Goal: Use online tool/utility: Utilize a website feature to perform a specific function

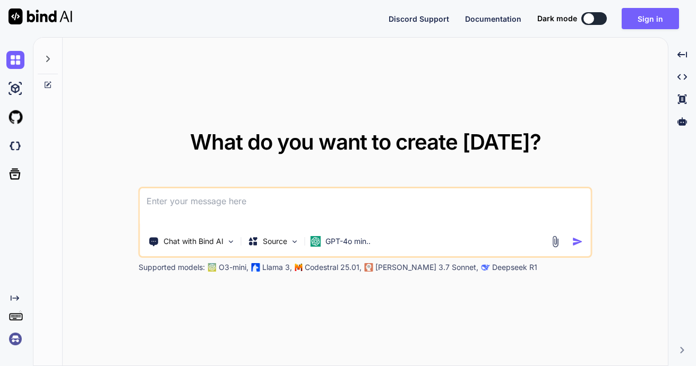
click at [591, 18] on div at bounding box center [588, 18] width 11 height 11
type textarea "x"
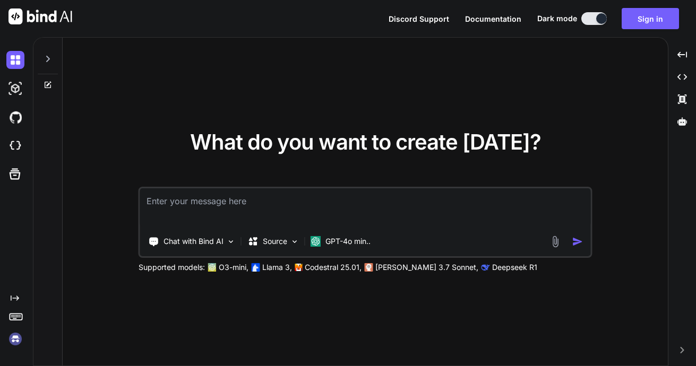
click at [214, 203] on textarea at bounding box center [365, 207] width 451 height 39
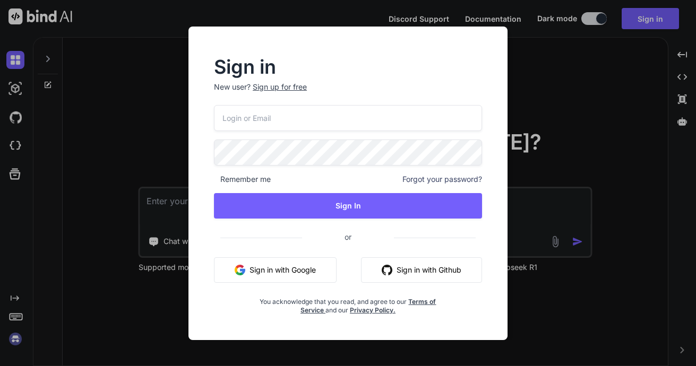
click at [268, 268] on button "Sign in with Google" at bounding box center [275, 269] width 123 height 25
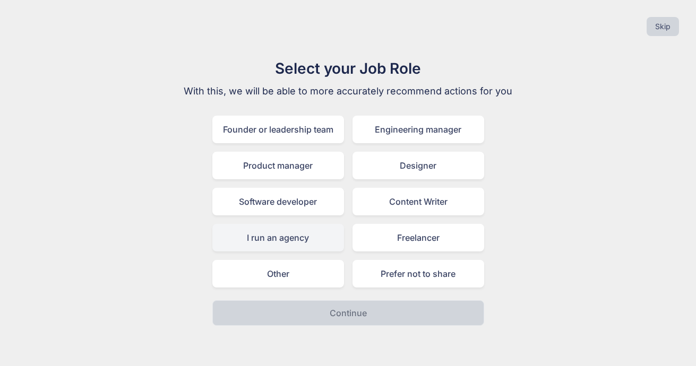
click at [322, 238] on div "I run an agency" at bounding box center [278, 238] width 132 height 28
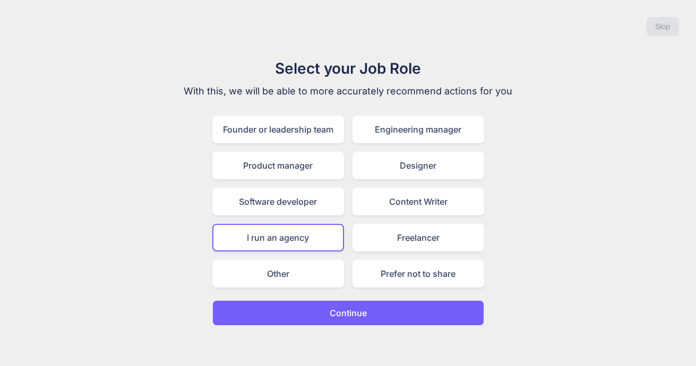
click at [353, 307] on p "Continue" at bounding box center [348, 313] width 37 height 13
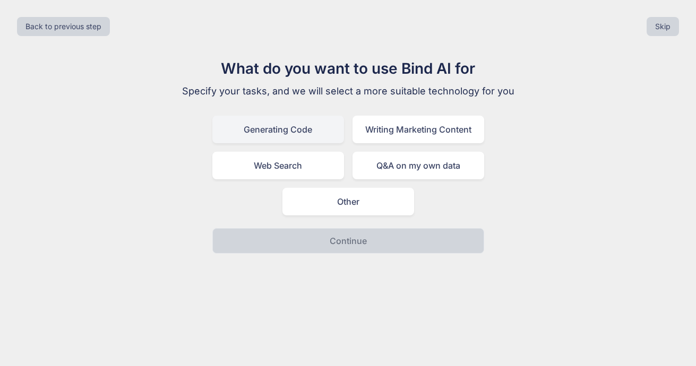
click at [280, 132] on div "Generating Code" at bounding box center [278, 130] width 132 height 28
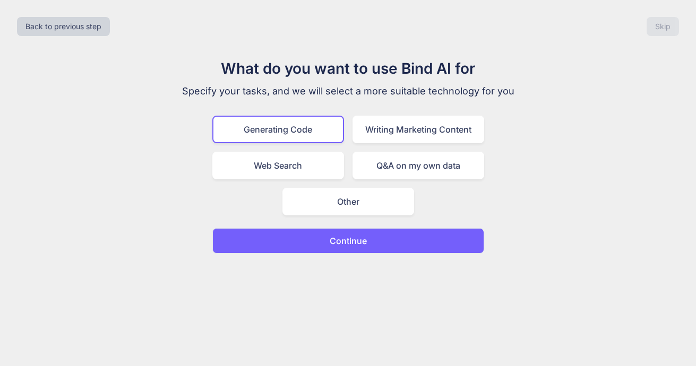
click at [389, 242] on button "Continue" at bounding box center [348, 240] width 272 height 25
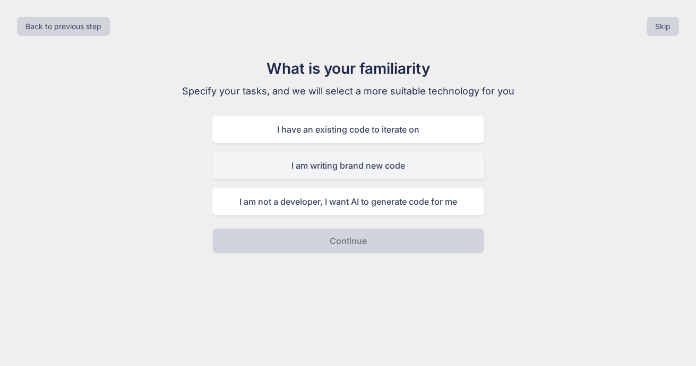
click at [420, 164] on div "I am writing brand new code" at bounding box center [348, 166] width 272 height 28
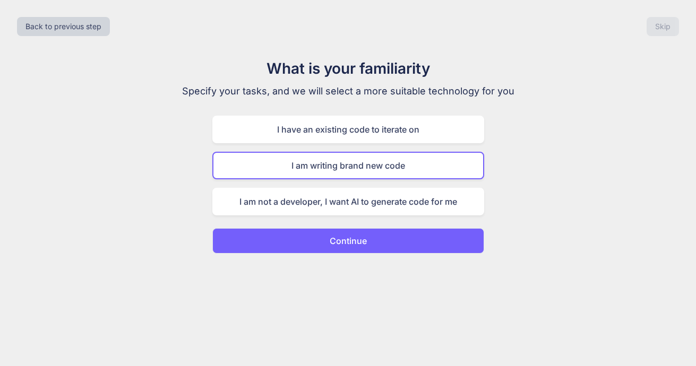
click at [402, 240] on button "Continue" at bounding box center [348, 240] width 272 height 25
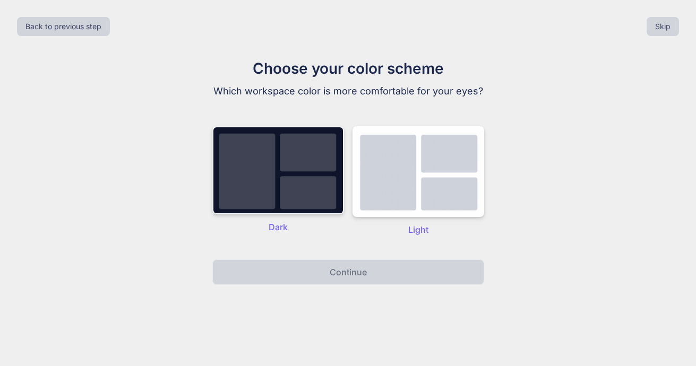
click at [280, 183] on img at bounding box center [278, 170] width 132 height 88
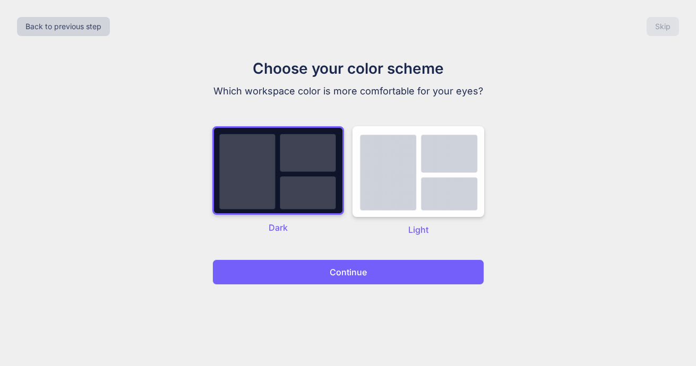
click at [326, 268] on button "Continue" at bounding box center [348, 272] width 272 height 25
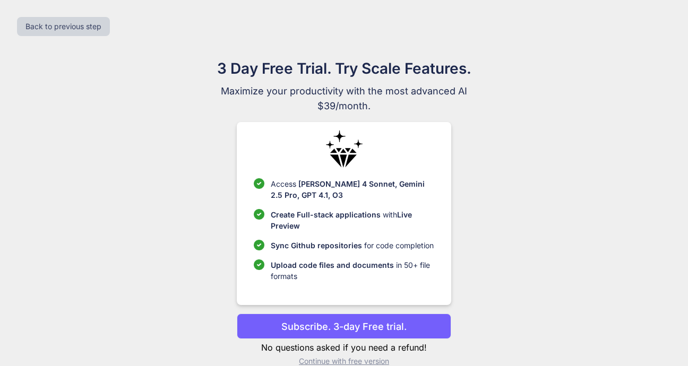
scroll to position [18, 0]
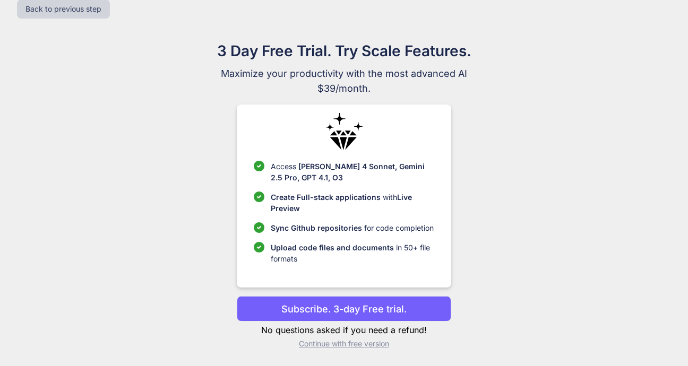
click at [337, 343] on p "Continue with free version" at bounding box center [344, 344] width 214 height 11
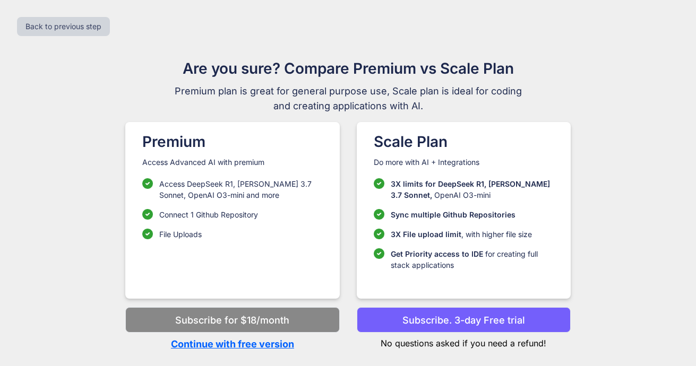
click at [223, 339] on p "Continue with free version" at bounding box center [232, 344] width 214 height 14
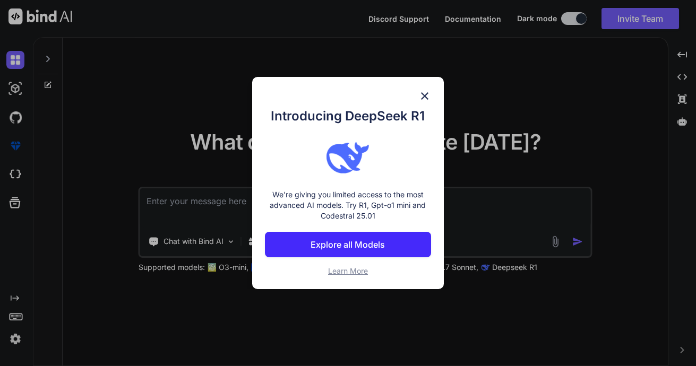
click at [330, 241] on p "Explore all Models" at bounding box center [348, 244] width 74 height 13
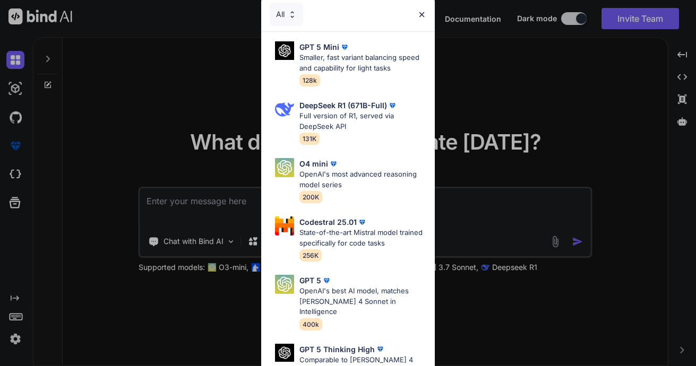
click at [419, 10] on img at bounding box center [421, 14] width 9 height 9
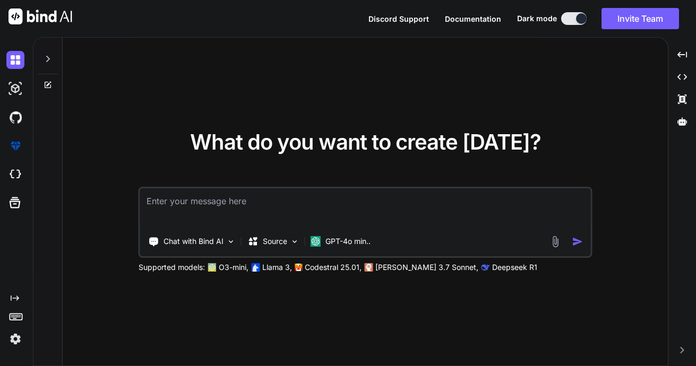
click at [231, 199] on textarea at bounding box center [365, 207] width 451 height 39
type textarea "x"
type textarea "w"
type textarea "x"
type textarea "we"
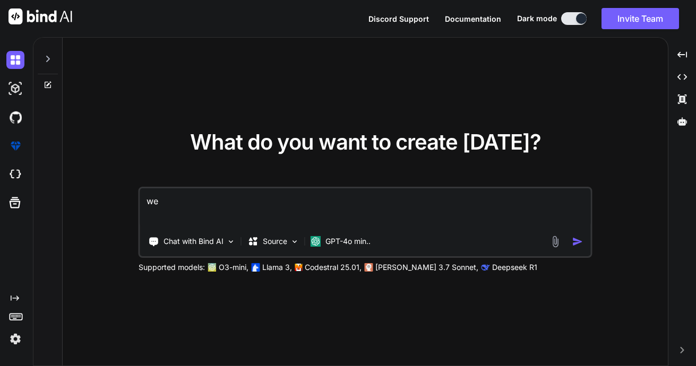
type textarea "x"
type textarea "web"
type textarea "x"
type textarea "webs"
type textarea "x"
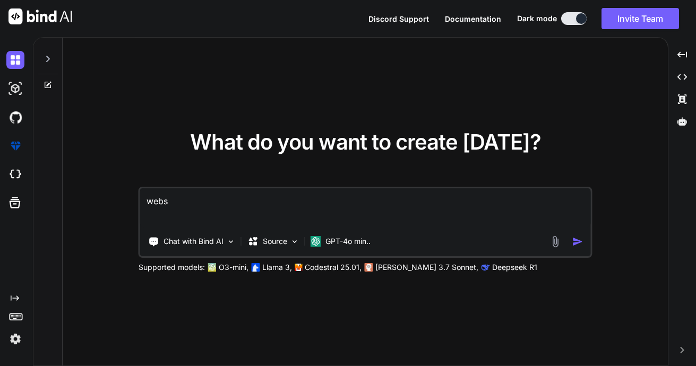
type textarea "websi"
type textarea "x"
type textarea "websit"
type textarea "x"
type textarea "website"
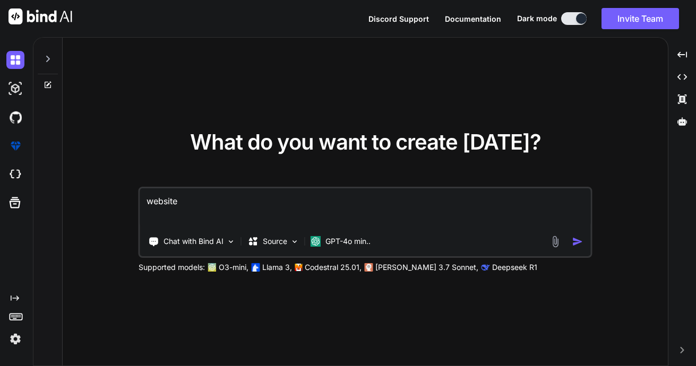
type textarea "x"
type textarea "website"
type textarea "x"
type textarea "website f"
type textarea "x"
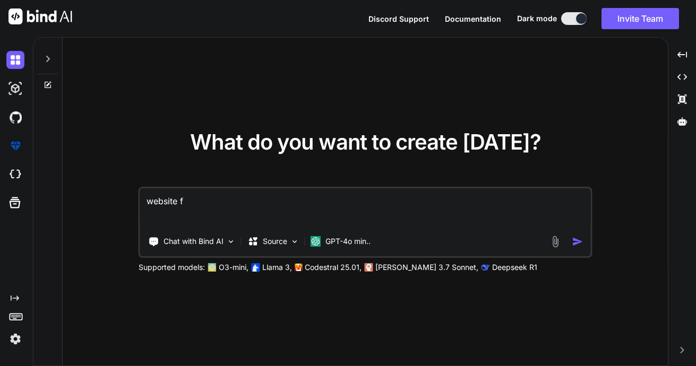
type textarea "website fo"
type textarea "x"
type textarea "website for"
type textarea "x"
type textarea "website for"
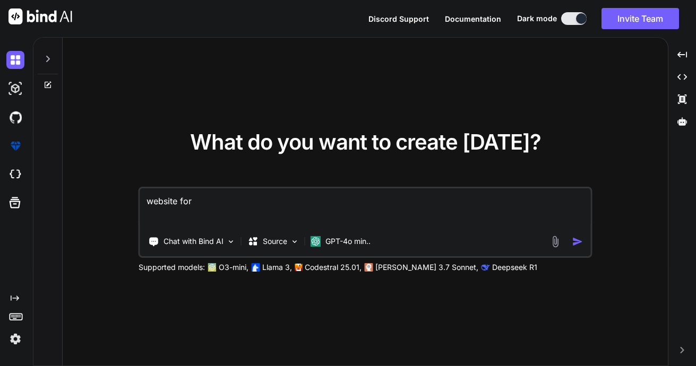
type textarea "x"
type textarea "website for h"
type textarea "x"
type textarea "website for he"
type textarea "x"
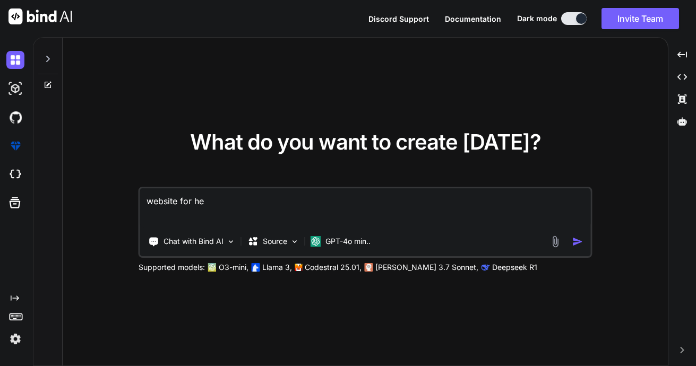
type textarea "website for hea"
type textarea "x"
type textarea "website for heal"
type textarea "x"
type textarea "website for healt"
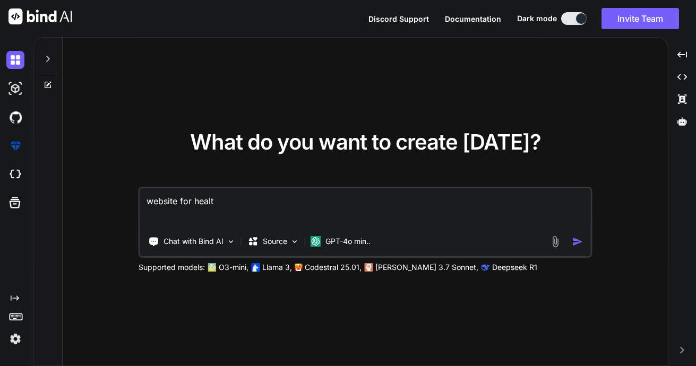
type textarea "x"
type textarea "website for health"
type textarea "x"
type textarea "website for health"
type textarea "x"
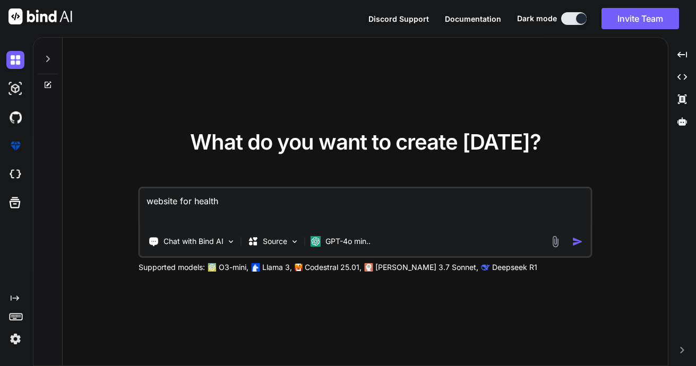
type textarea "website for health c"
type textarea "x"
type textarea "website for health ca"
type textarea "x"
type textarea "website for health car"
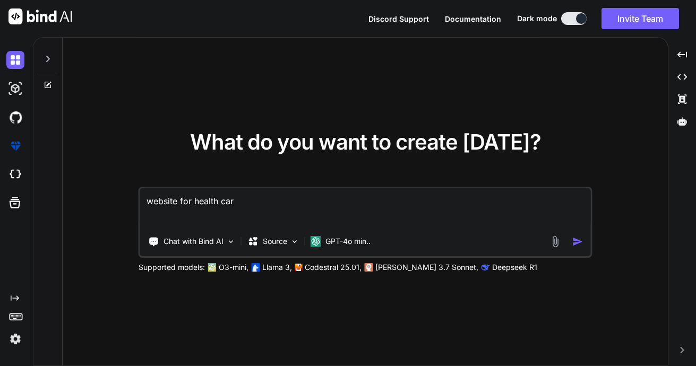
type textarea "x"
type textarea "website for health care"
click at [575, 239] on img "button" at bounding box center [577, 241] width 11 height 11
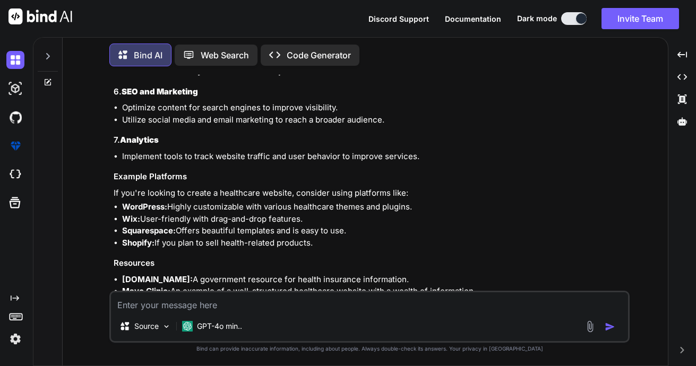
scroll to position [454, 0]
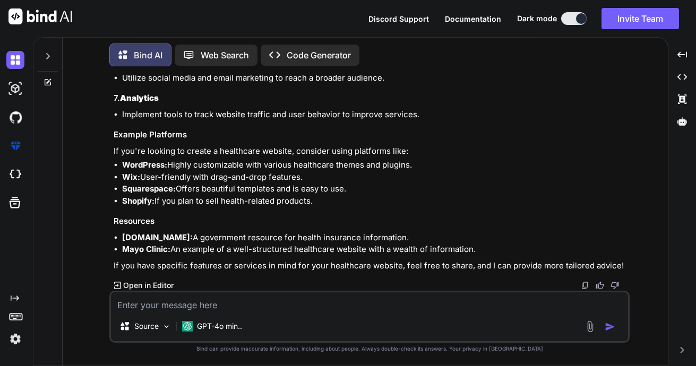
click at [115, 282] on icon at bounding box center [117, 285] width 7 height 7
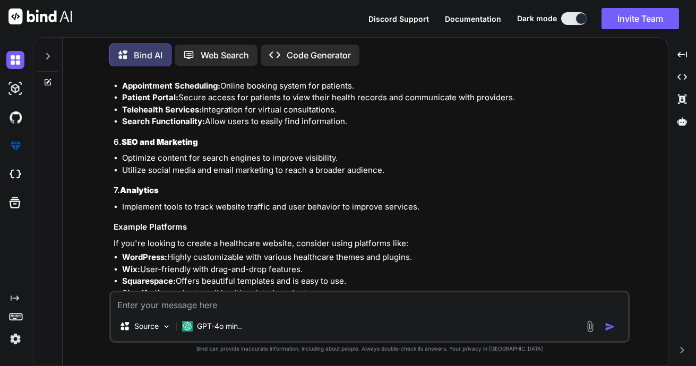
scroll to position [361, 0]
click at [12, 338] on img at bounding box center [15, 339] width 18 height 18
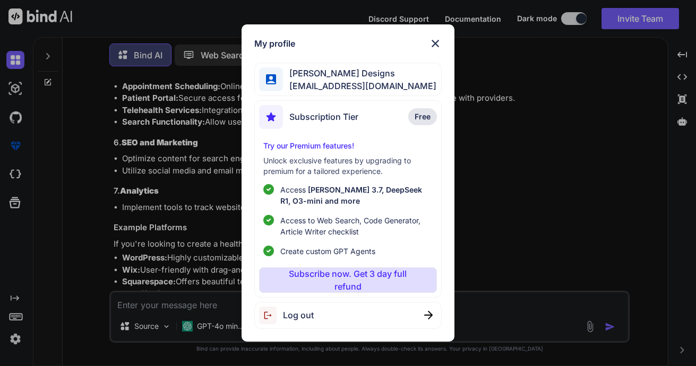
click at [433, 40] on img at bounding box center [435, 43] width 13 height 13
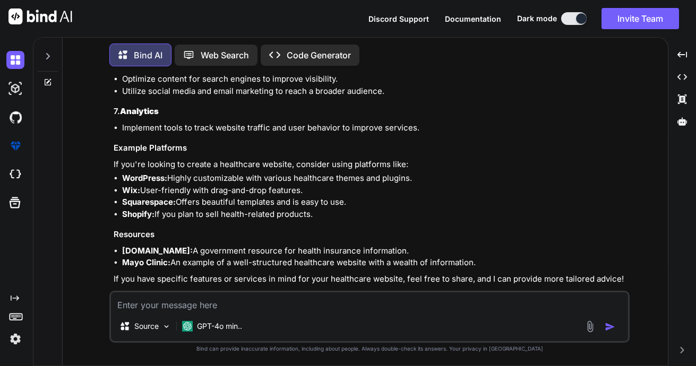
scroll to position [454, 0]
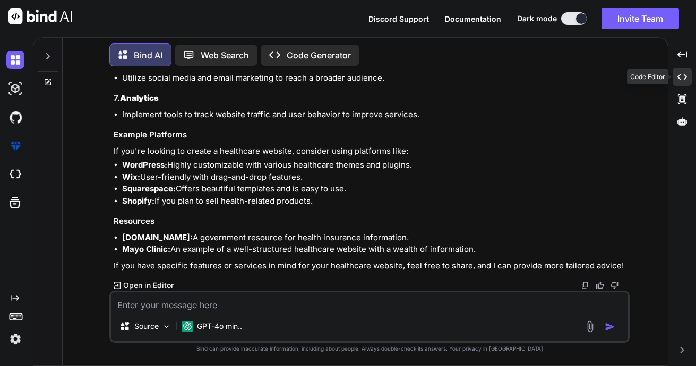
click at [683, 71] on div "Created with Pixso." at bounding box center [682, 77] width 19 height 18
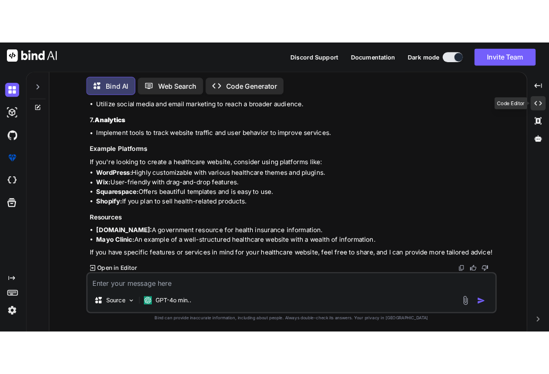
scroll to position [526, 0]
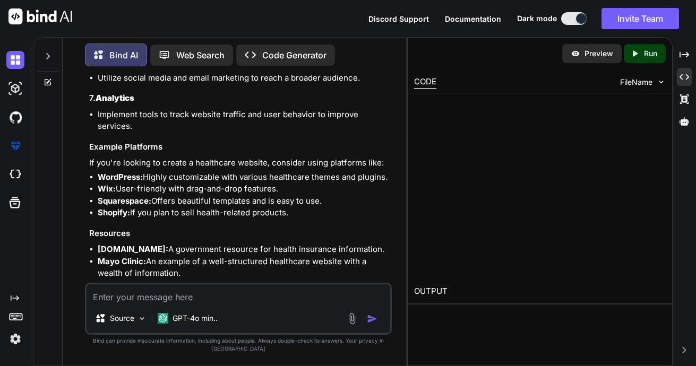
click at [643, 47] on div "Created with Pixso. Run" at bounding box center [645, 53] width 42 height 19
type textarea "x"
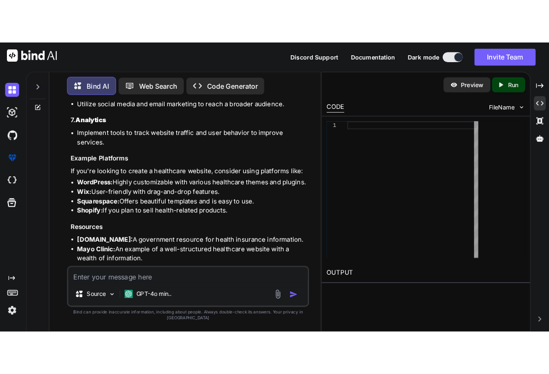
scroll to position [681, 0]
